Goal: Task Accomplishment & Management: Complete application form

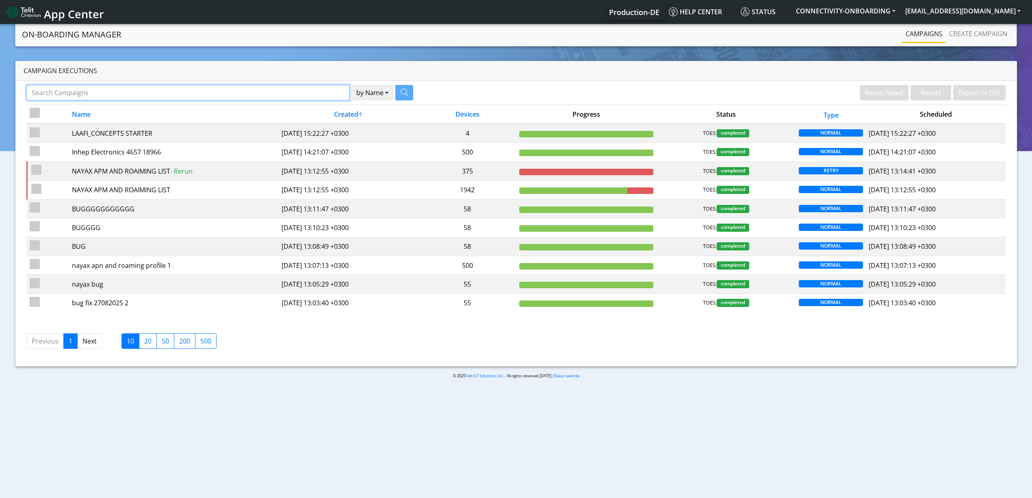
click at [238, 89] on input "Search Campaigns" at bounding box center [187, 92] width 323 height 15
paste input "26447"
click at [392, 89] on icon "button" at bounding box center [393, 92] width 7 height 7
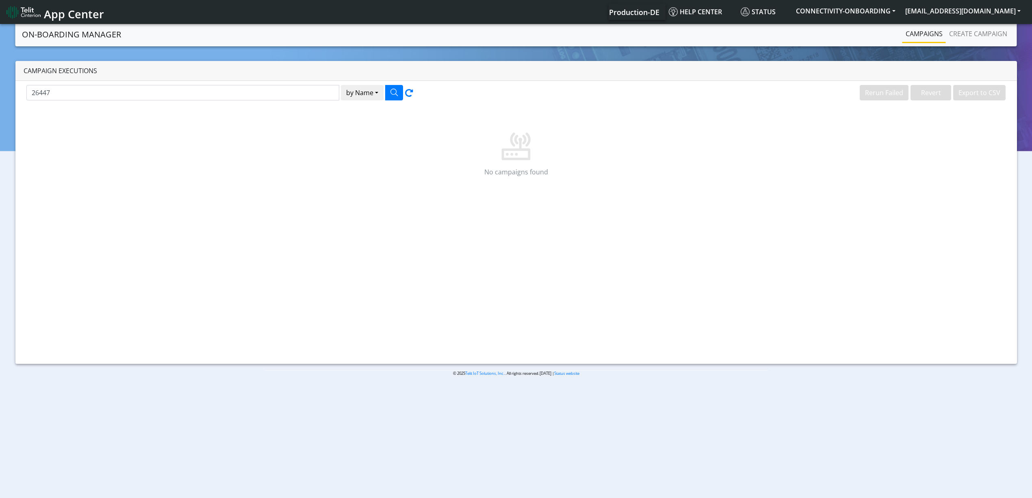
click at [277, 84] on div "26447 by Name Name [PERSON_NAME] Failed Revert Export to CSV No campaigns found" at bounding box center [515, 222] width 1001 height 283
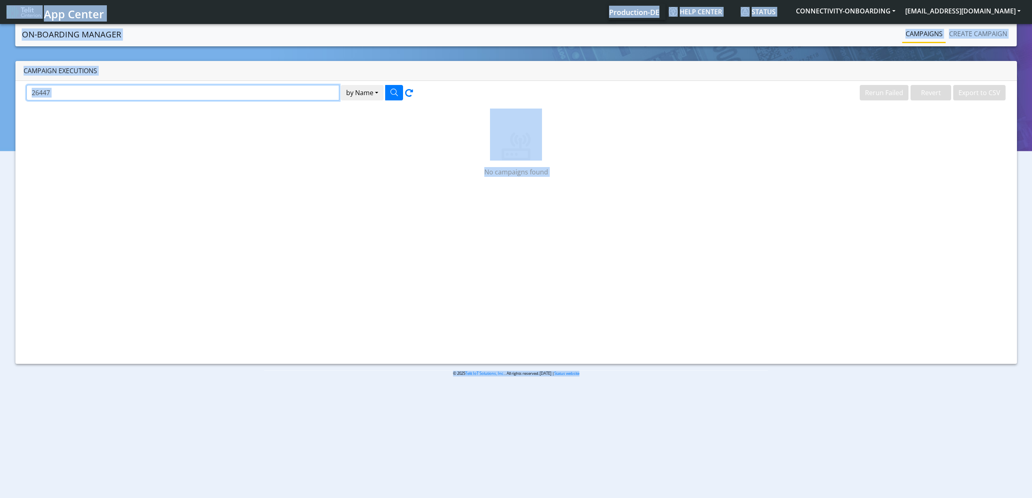
click at [275, 88] on input "26447" at bounding box center [182, 92] width 313 height 15
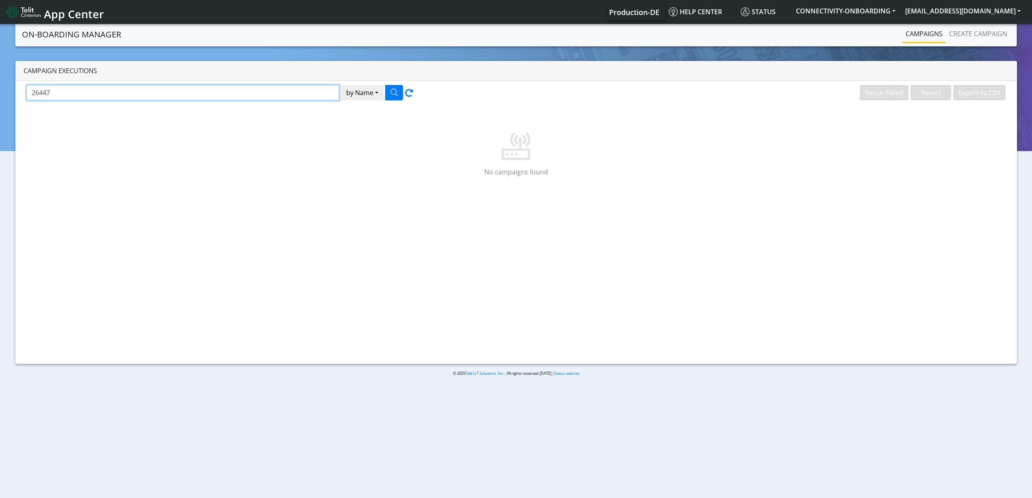
paste input "Trilogical"
type input "Trilogical"
click at [341, 85] on button "by Name" at bounding box center [362, 92] width 43 height 15
click at [290, 102] on div "Trilogical by Name Name Device" at bounding box center [268, 94] width 496 height 19
click at [297, 168] on p "No campaigns found" at bounding box center [515, 172] width 957 height 10
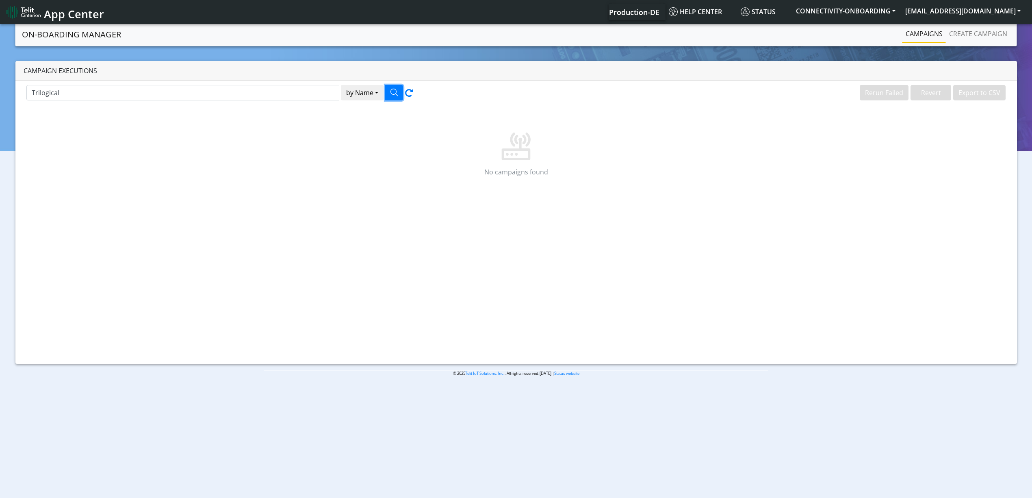
click at [397, 98] on button "button" at bounding box center [394, 92] width 18 height 15
click at [223, 72] on div "Campaign Executions" at bounding box center [515, 71] width 1001 height 20
click at [215, 88] on input "Trilogical" at bounding box center [182, 92] width 313 height 15
paste input "RequiredPO240374"
drag, startPoint x: 61, startPoint y: 93, endPoint x: 54, endPoint y: 93, distance: 6.9
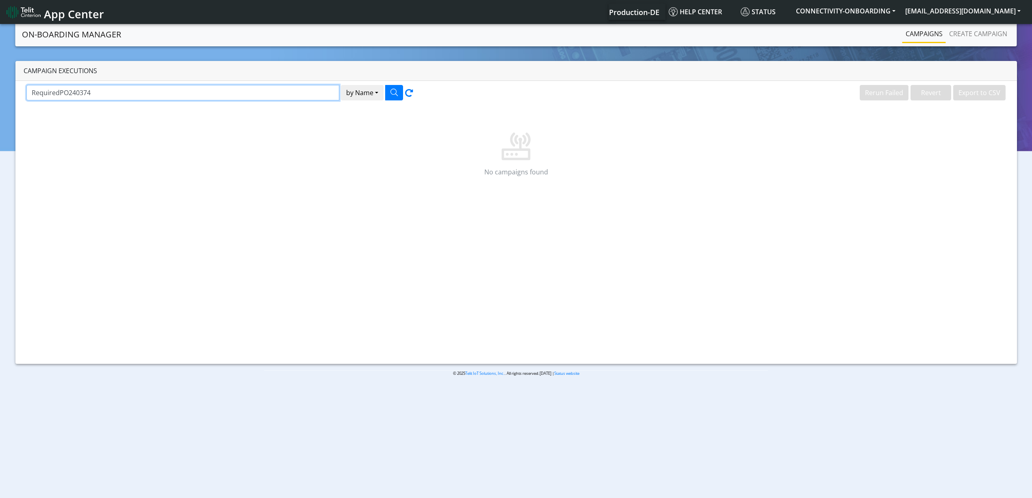
click at [54, 93] on input "RequiredPO240374" at bounding box center [182, 92] width 313 height 15
click at [60, 93] on input "RequiredPO240374" at bounding box center [182, 92] width 313 height 15
type input "PO240374"
click at [394, 96] on icon "button" at bounding box center [393, 92] width 7 height 7
click at [986, 35] on link "Create campaign" at bounding box center [978, 34] width 65 height 16
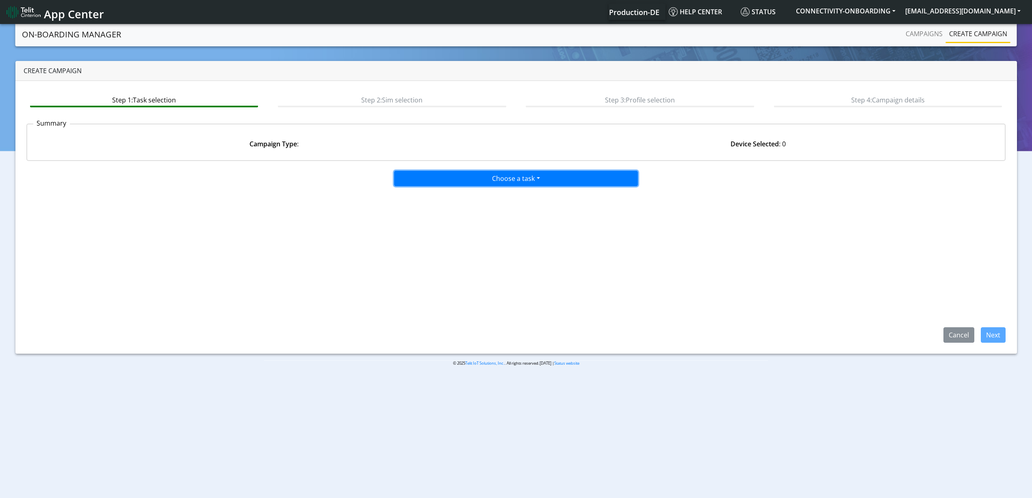
click at [500, 173] on button "Choose a task" at bounding box center [516, 178] width 244 height 15
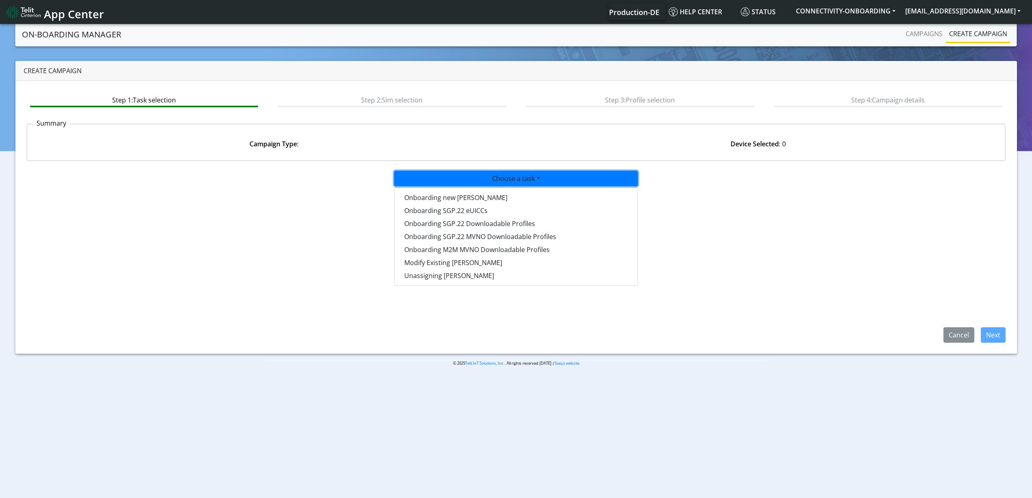
click at [483, 189] on div "Onboarding new [PERSON_NAME] Onboarding SGP.22 eUICCs Onboarding SGP.22 Downloa…" at bounding box center [516, 236] width 244 height 98
click at [470, 195] on tasktoes-dropdown "Onboarding new [PERSON_NAME]" at bounding box center [515, 197] width 243 height 13
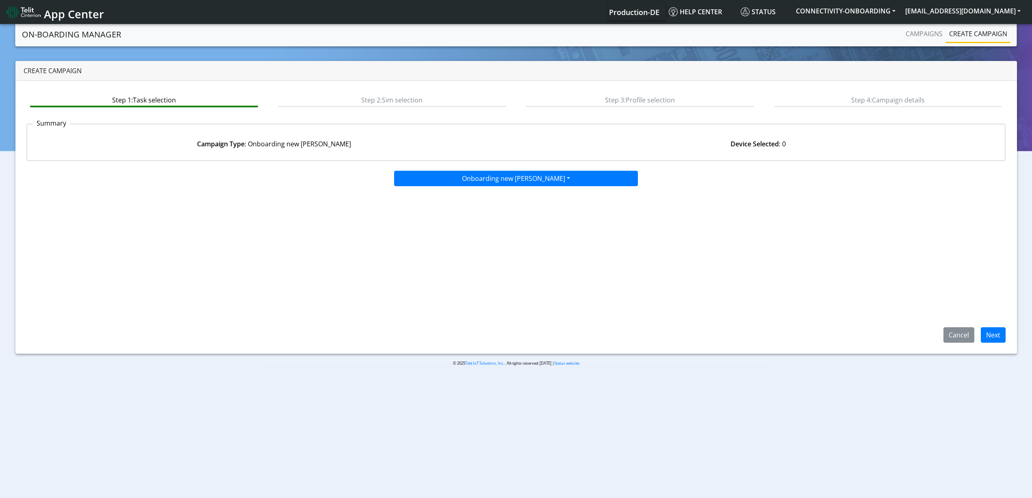
click at [1007, 330] on div "Cancel Next" at bounding box center [971, 334] width 81 height 15
click at [995, 332] on button "Next" at bounding box center [993, 334] width 25 height 15
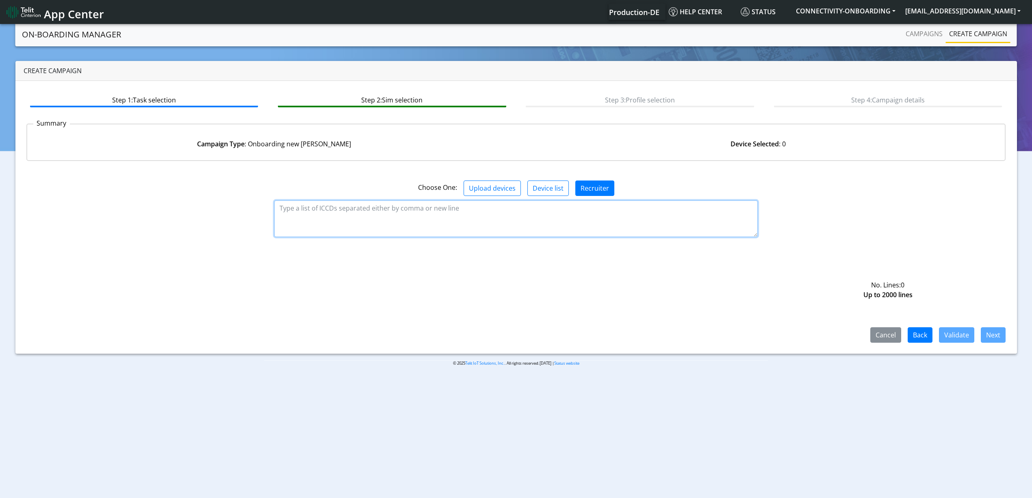
click at [417, 217] on textarea at bounding box center [515, 218] width 483 height 37
paste textarea "89358151000034798234 89358151000034798242 89358151000034798259 8935815100003479…"
type textarea "89358151000034798234 89358151000034798242 89358151000034798259 8935815100003479…"
click at [956, 335] on button "Validate" at bounding box center [956, 334] width 35 height 15
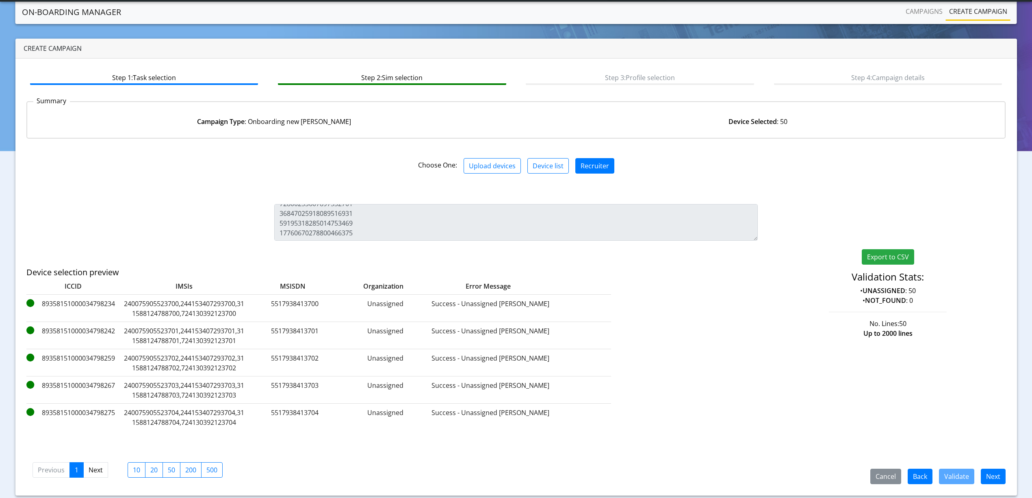
scroll to position [23, 0]
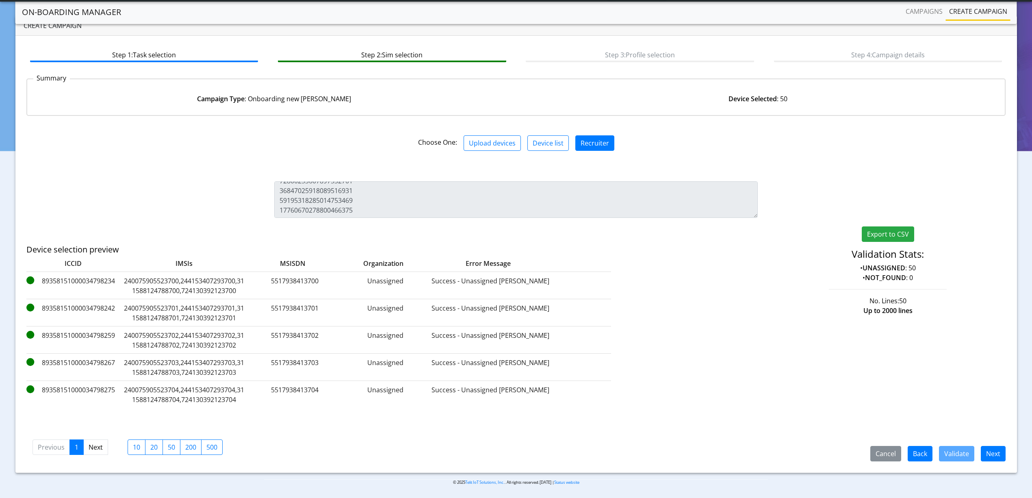
click at [992, 442] on div "Cancel Back Validate Next Previous 1 Next 10 20 50 200 500" at bounding box center [515, 446] width 979 height 30
click at [990, 448] on button "Next" at bounding box center [993, 453] width 25 height 15
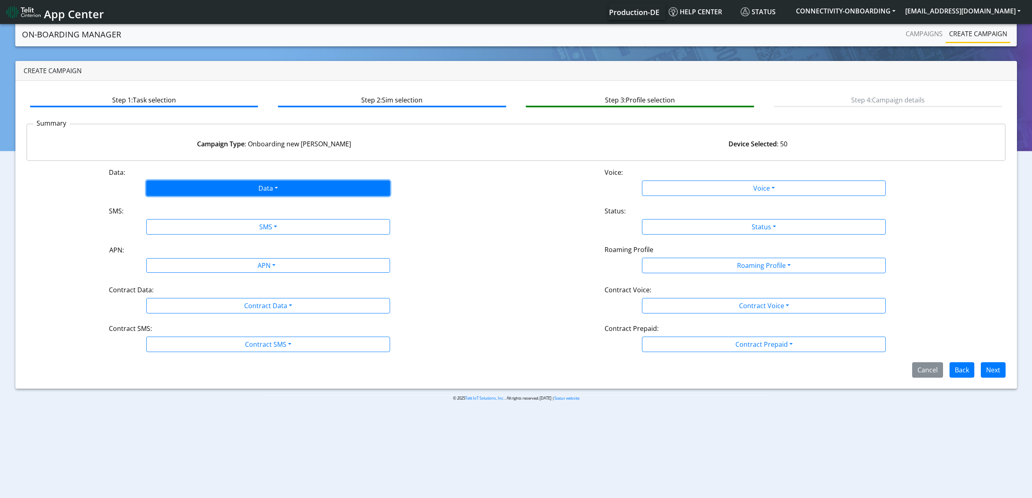
click at [184, 193] on button "Data" at bounding box center [268, 187] width 244 height 15
click at [174, 218] on button "Enabled" at bounding box center [268, 220] width 243 height 13
click at [179, 222] on button "SMS" at bounding box center [268, 226] width 244 height 15
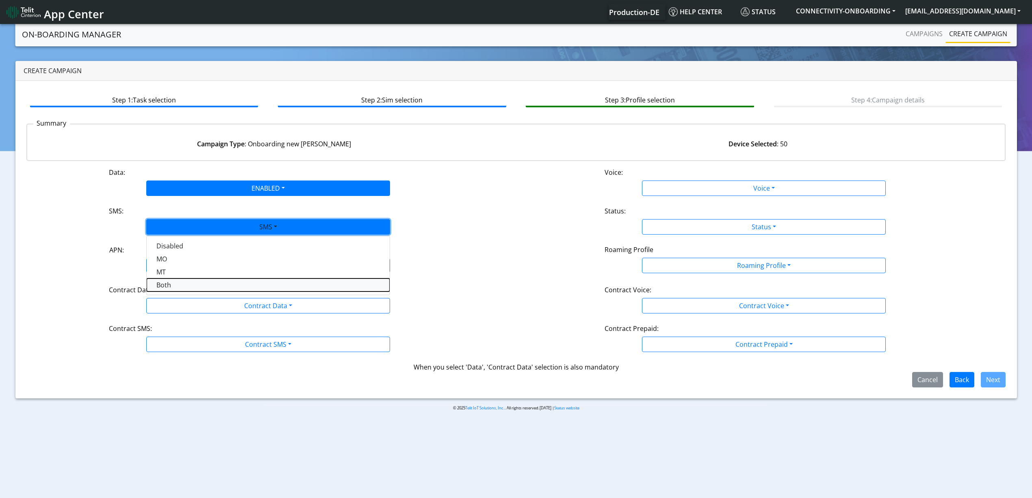
click at [175, 284] on button "Both" at bounding box center [268, 284] width 243 height 13
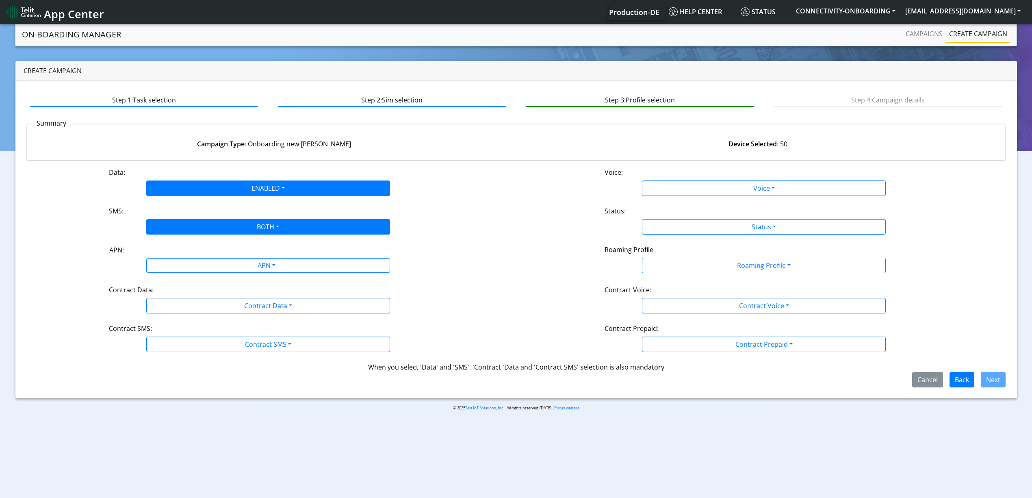
click at [212, 275] on div "Data: ENABLED Disabled Enabled Voice: Voice Disabled Enabled SMS: BOTH Disabled…" at bounding box center [515, 277] width 979 height 220
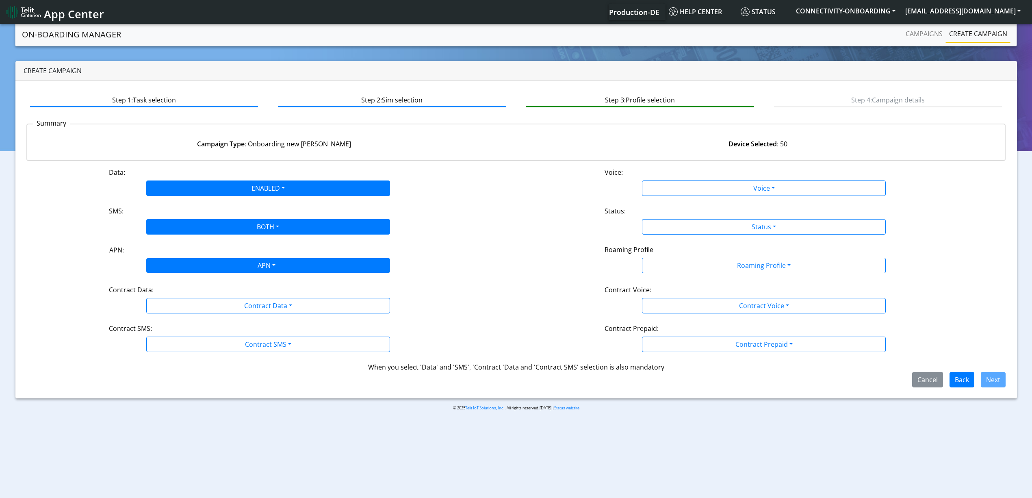
click at [205, 269] on div "APN" at bounding box center [266, 266] width 258 height 16
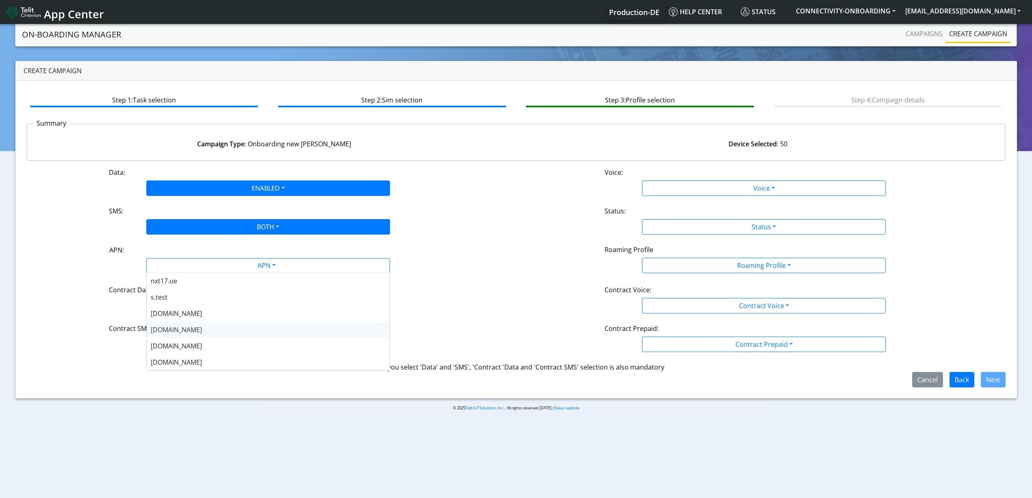
click at [180, 327] on div "[DOMAIN_NAME]" at bounding box center [268, 329] width 243 height 16
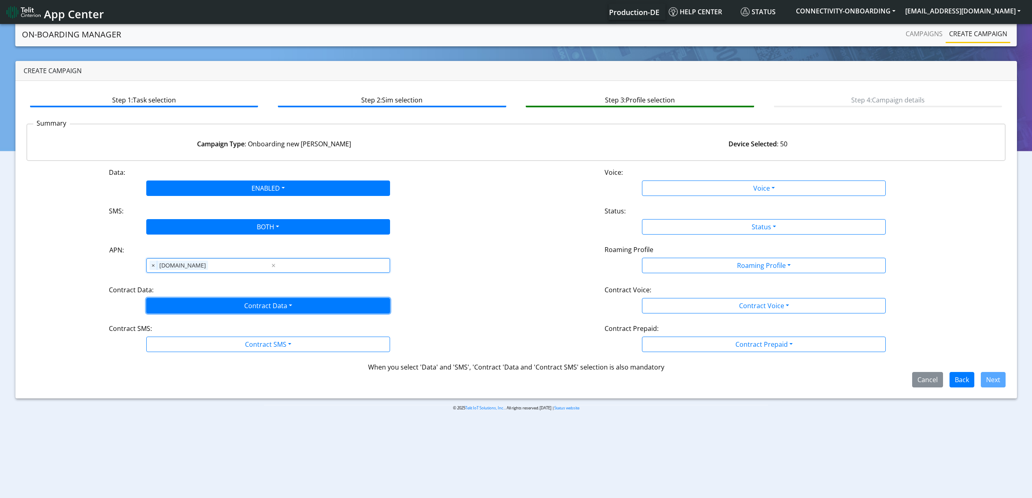
click at [180, 302] on button "Contract Data" at bounding box center [268, 305] width 244 height 15
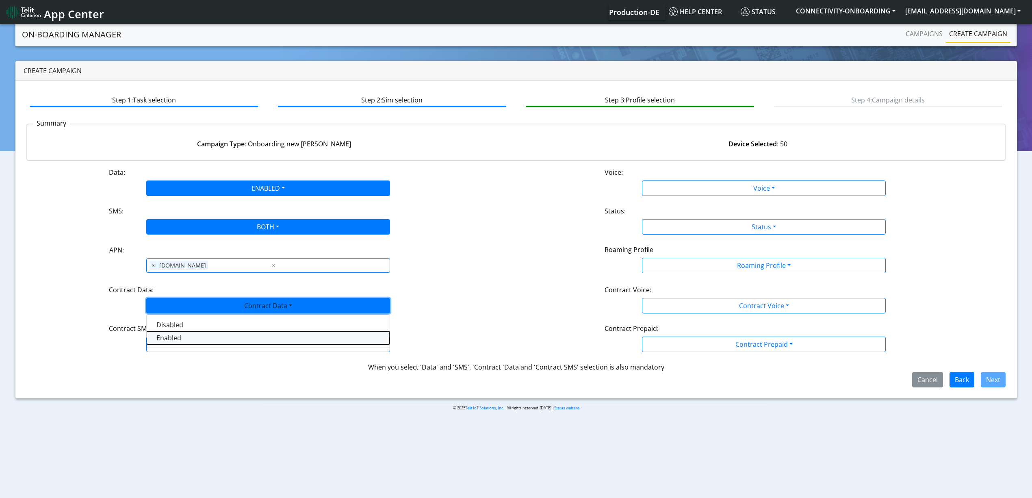
click at [176, 338] on Dataenabled-dropdown "Enabled" at bounding box center [268, 337] width 243 height 13
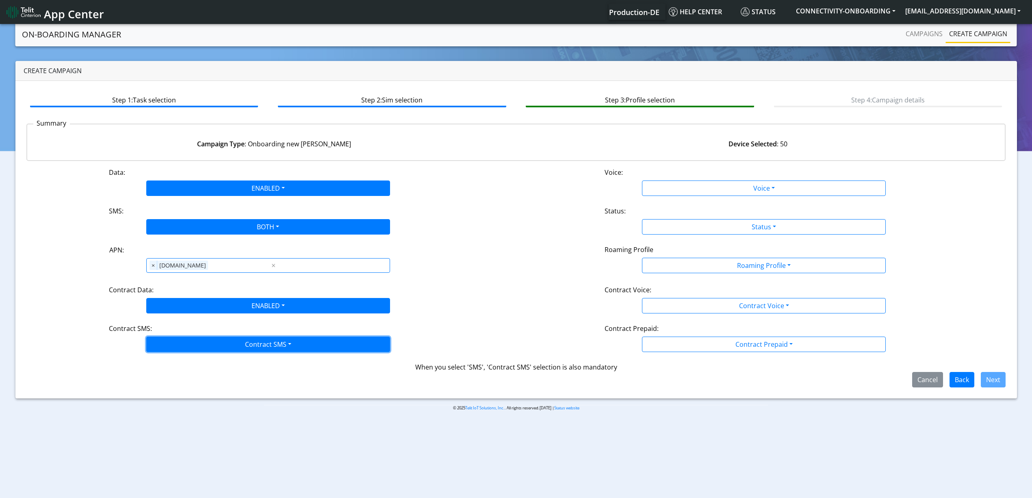
click at [182, 346] on button "Contract SMS" at bounding box center [268, 343] width 244 height 15
click at [174, 399] on SMSboth-dropdown "Both" at bounding box center [268, 402] width 243 height 13
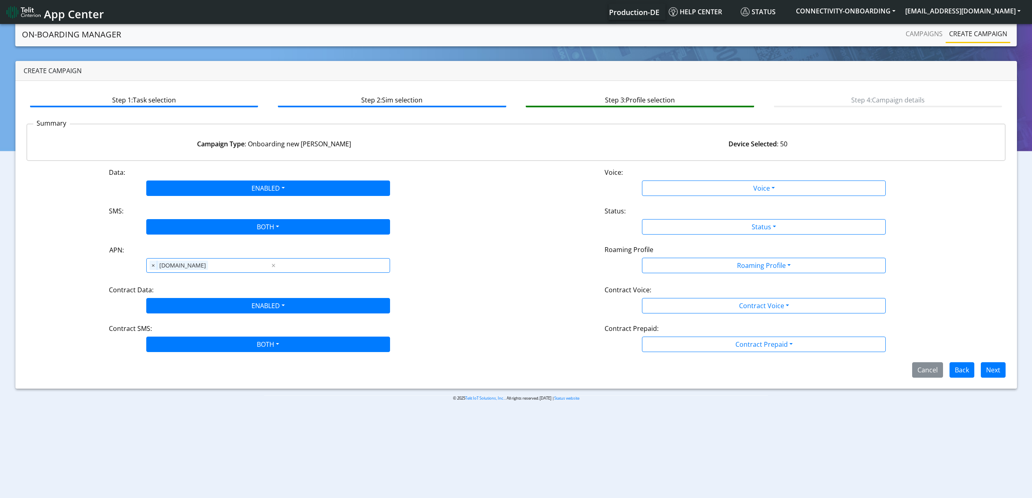
click at [660, 199] on div "Data: ENABLED Disabled Enabled Voice: Voice Disabled Enabled SMS: BOTH Disabled…" at bounding box center [515, 272] width 979 height 210
click at [659, 197] on div "Data: ENABLED Disabled Enabled Voice: Voice Disabled Enabled SMS: BOTH Disabled…" at bounding box center [515, 272] width 979 height 210
click at [659, 196] on div "Data: ENABLED Disabled Enabled Voice: Voice Disabled Enabled SMS: BOTH Disabled…" at bounding box center [515, 272] width 979 height 210
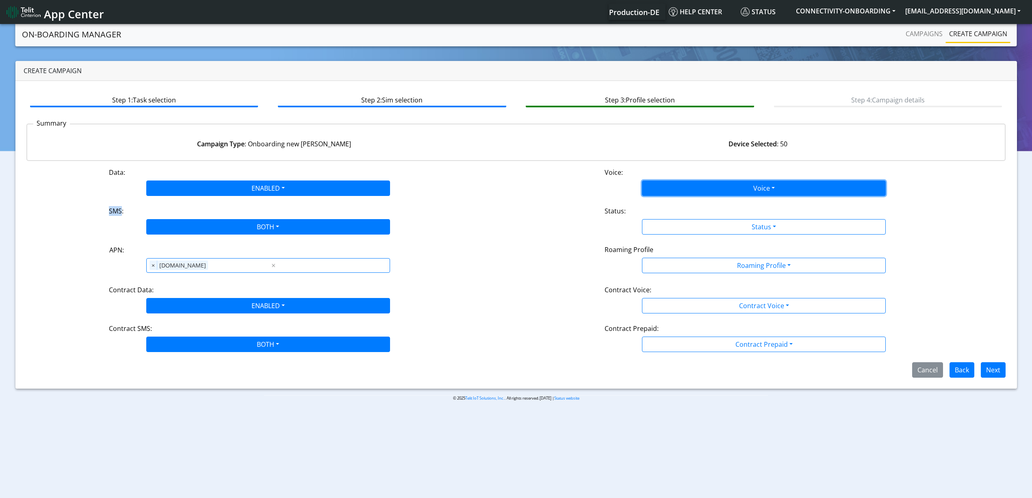
click at [660, 191] on button "Voice" at bounding box center [764, 187] width 244 height 15
click at [661, 205] on button "Disabled" at bounding box center [763, 207] width 243 height 13
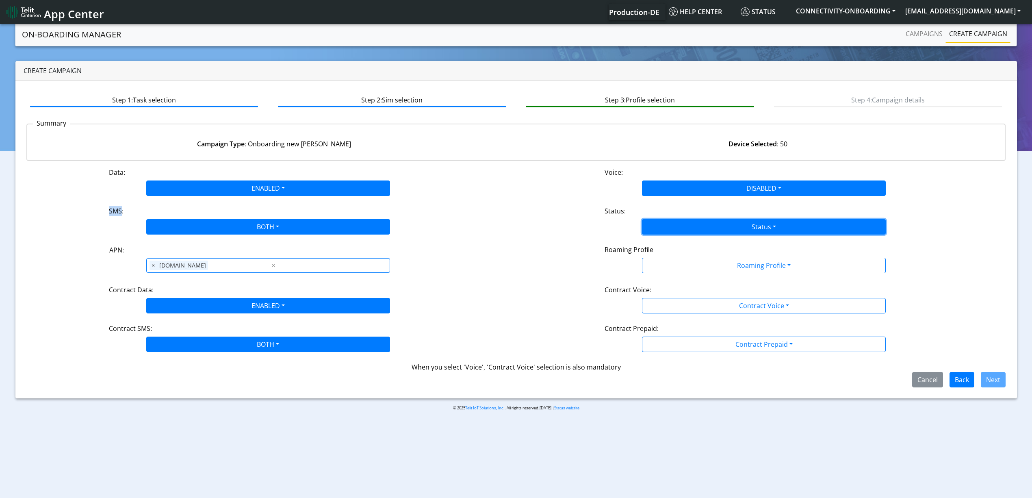
click at [663, 220] on button "Status" at bounding box center [764, 226] width 244 height 15
click at [668, 249] on button "Activate" at bounding box center [763, 245] width 243 height 13
click at [668, 257] on div "Roaming Profile" at bounding box center [763, 251] width 331 height 13
click at [691, 257] on div "Roaming Profile" at bounding box center [763, 251] width 331 height 13
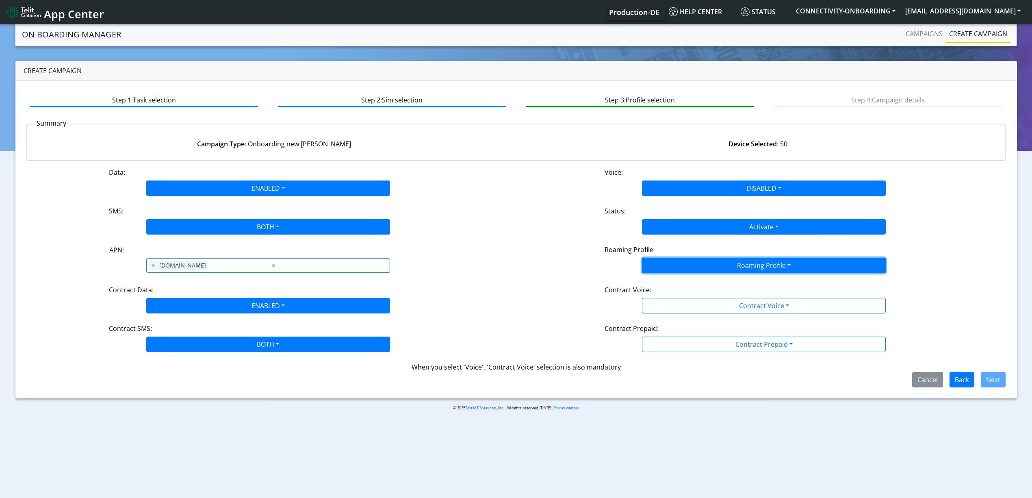
click at [693, 263] on button "Roaming Profile" at bounding box center [764, 265] width 244 height 15
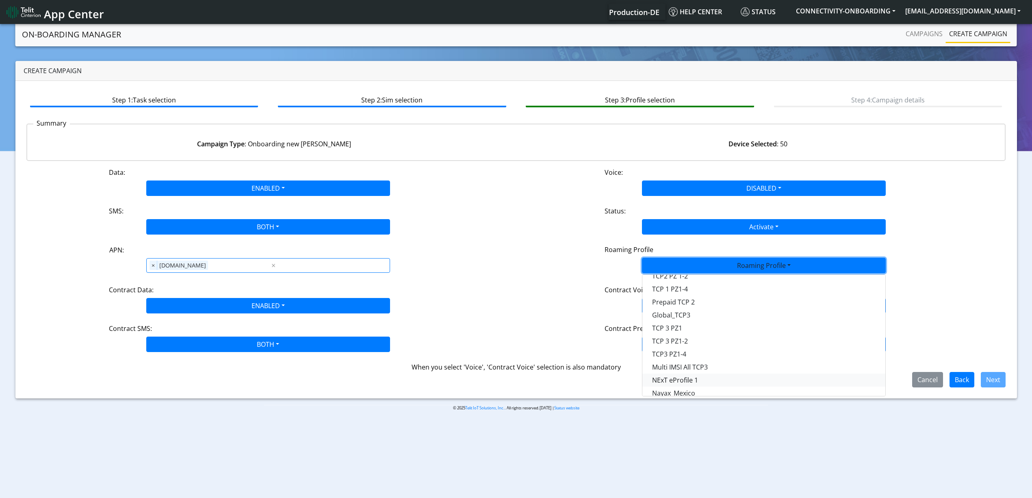
scroll to position [162, 0]
click at [692, 384] on Profile-dropdown "TCP4_BR" at bounding box center [763, 386] width 243 height 13
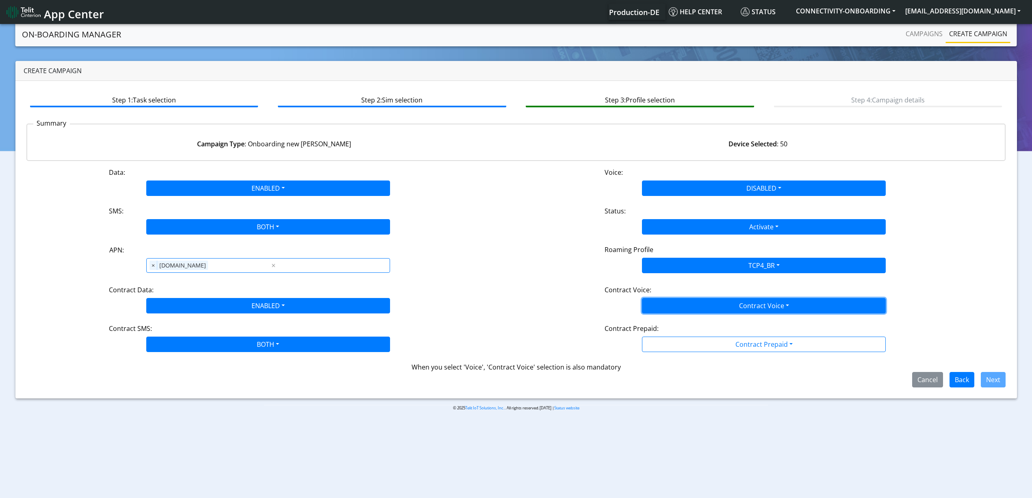
click at [673, 310] on button "Contract Voice" at bounding box center [764, 305] width 244 height 15
click at [675, 326] on Voicedisabled-dropdown "Disabled" at bounding box center [763, 324] width 243 height 13
click at [676, 313] on button "Contract Prepaid" at bounding box center [764, 305] width 244 height 15
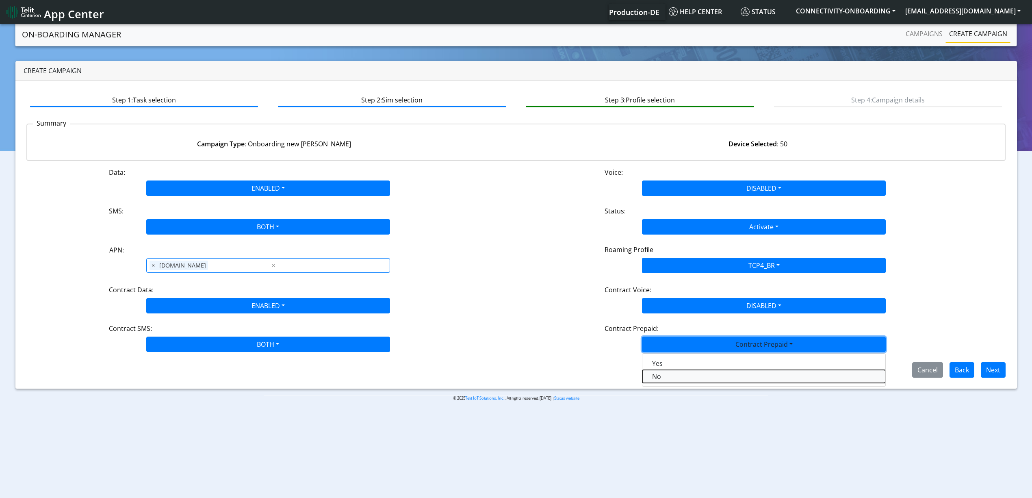
click at [675, 374] on Prepaidnotprepaid-dropdown "No" at bounding box center [763, 376] width 243 height 13
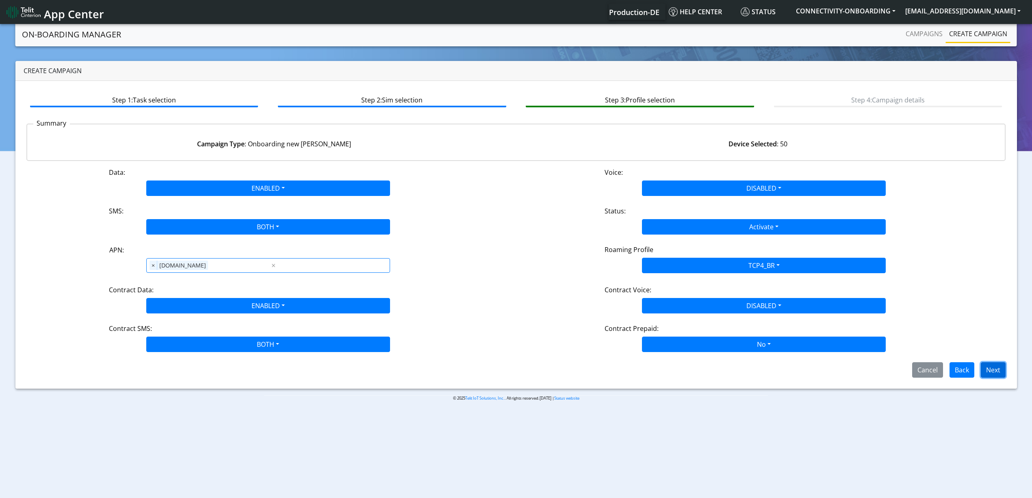
click at [988, 369] on button "Next" at bounding box center [993, 369] width 25 height 15
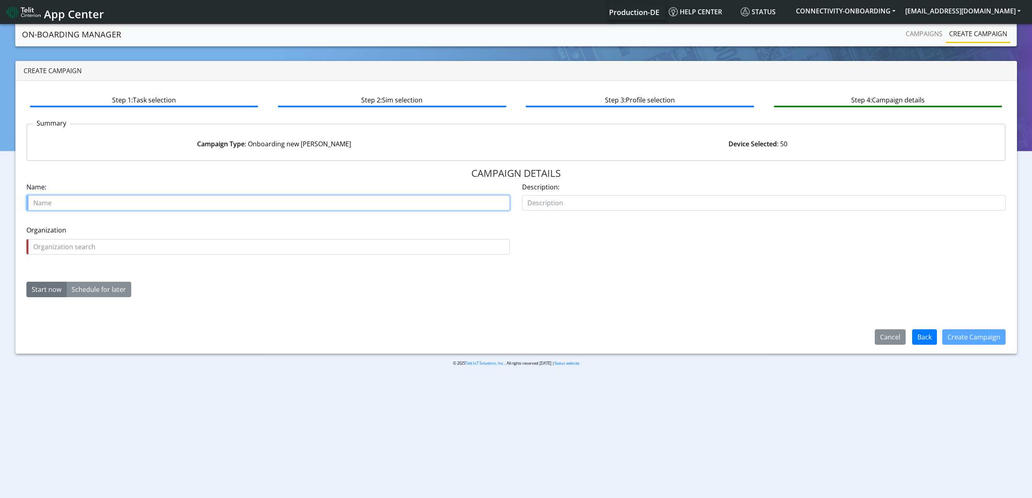
paste input "Trilogical Technologies"
paste input "26447"
click at [43, 204] on input "Trilogical Technologies 26447" at bounding box center [267, 202] width 483 height 15
click at [41, 204] on input "Trilogical Technologies 26447" at bounding box center [267, 202] width 483 height 15
type input "Trilogical Technologies 26447"
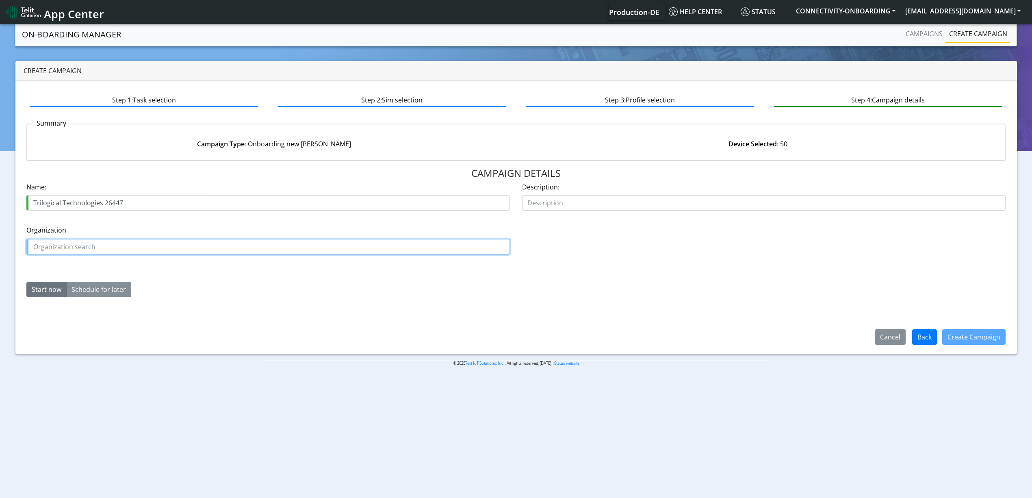
click at [76, 249] on input "text" at bounding box center [267, 246] width 483 height 15
paste input "Trilogical"
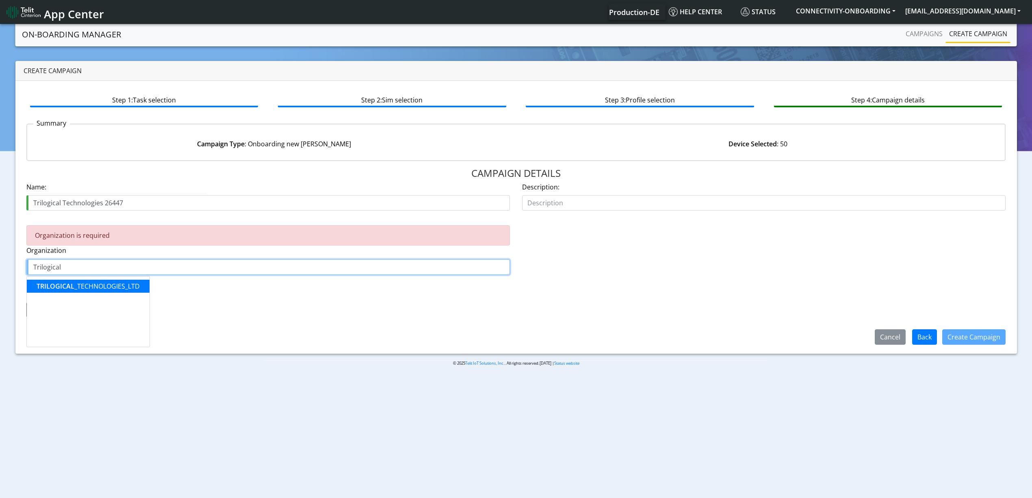
click at [64, 288] on span "TRILOGICAL" at bounding box center [56, 286] width 38 height 9
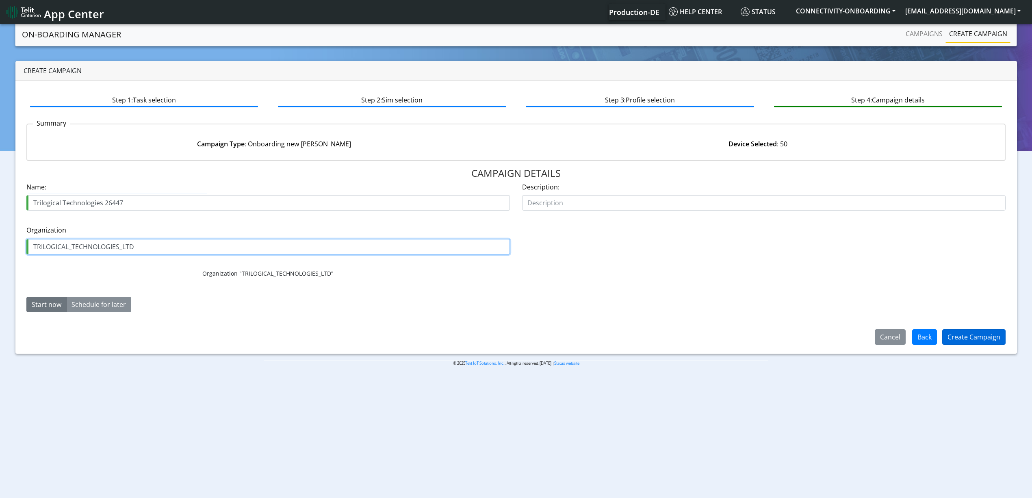
type input "TRILOGICAL_TECHNOLOGIES_LTD"
click at [946, 340] on button "Create Campaign" at bounding box center [973, 336] width 63 height 15
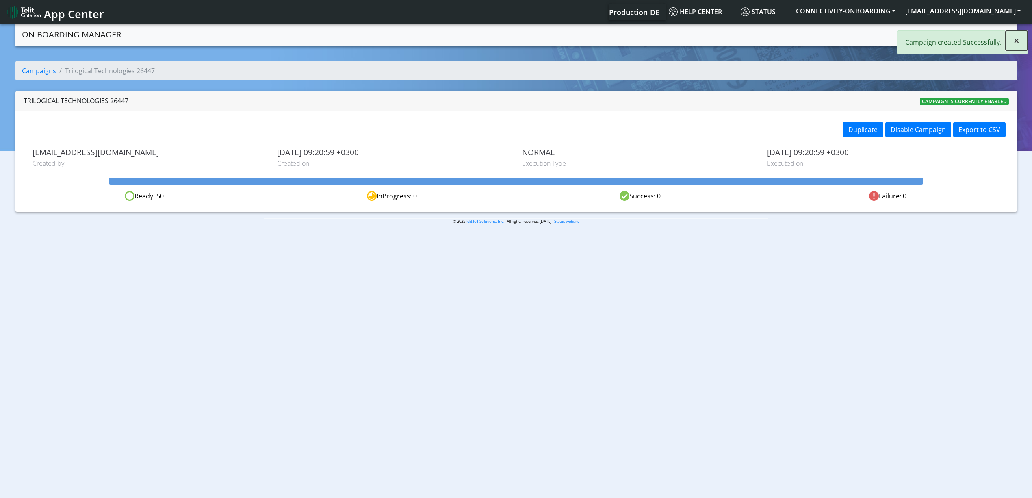
click at [1016, 41] on span "×" at bounding box center [1017, 40] width 6 height 13
click at [915, 37] on link "Campaigns" at bounding box center [923, 34] width 43 height 16
